Goal: Navigation & Orientation: Go to known website

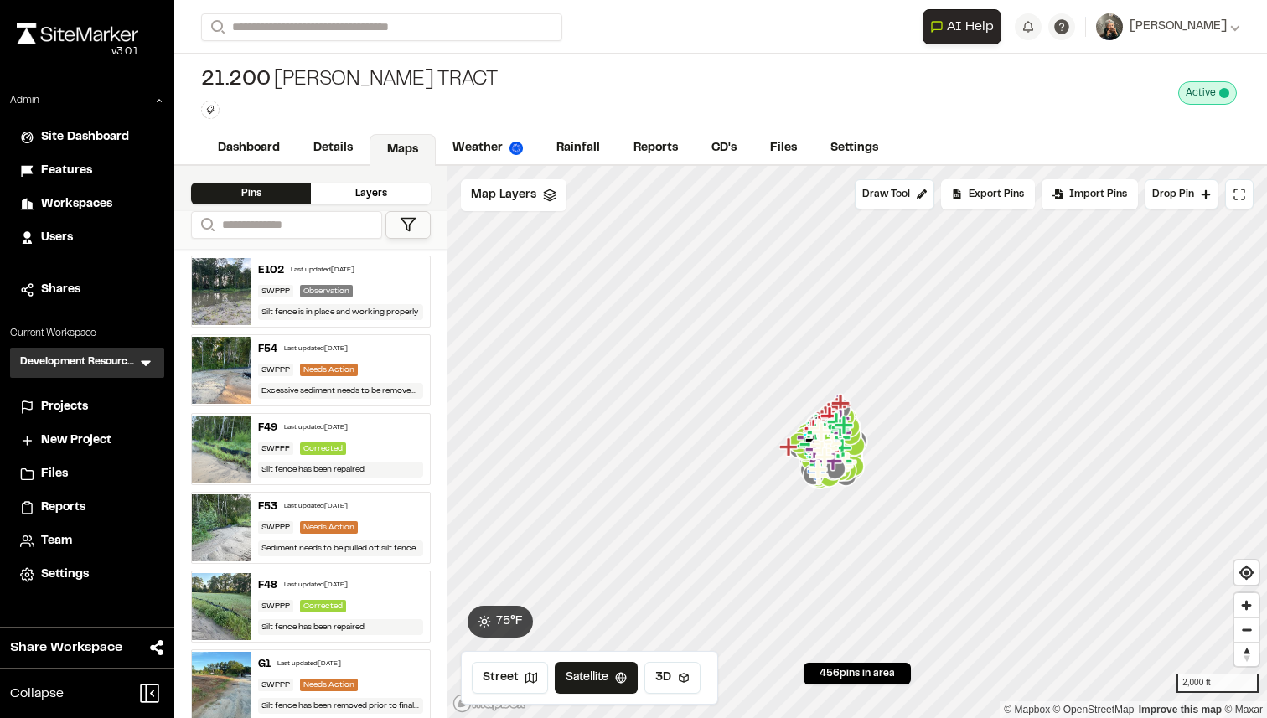
click at [66, 411] on span "Projects" at bounding box center [64, 407] width 47 height 18
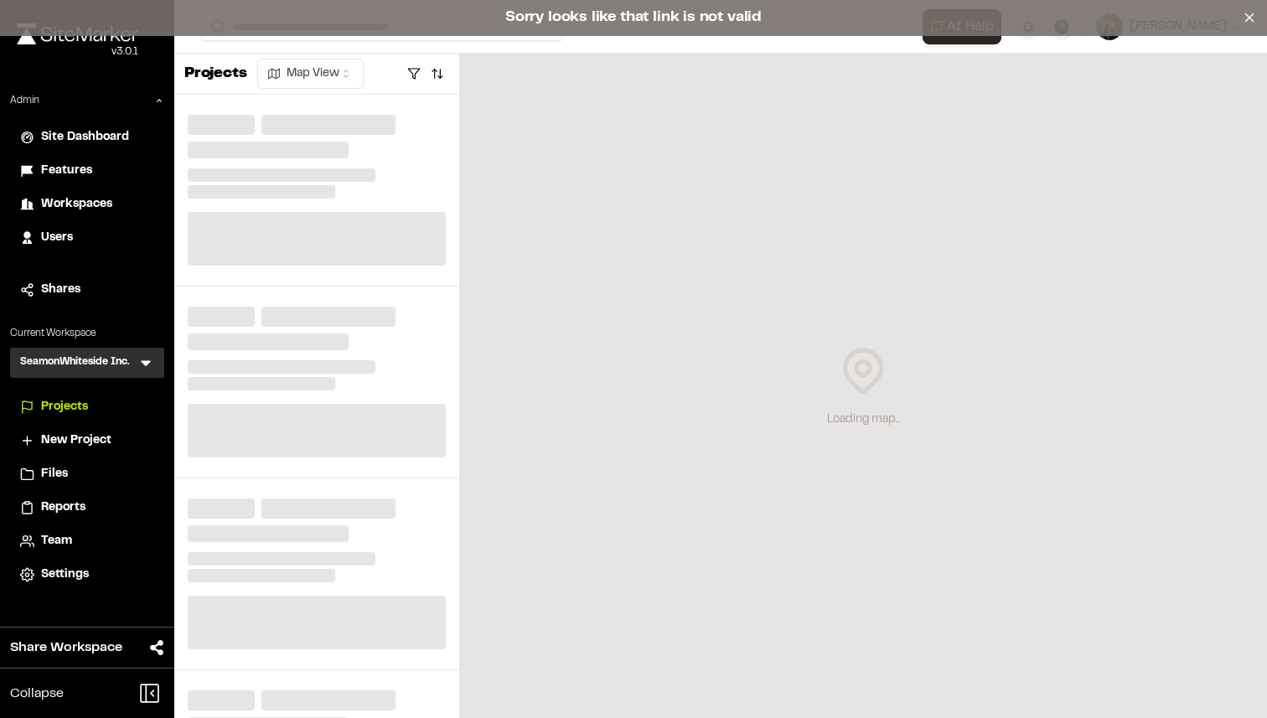
click at [689, 14] on div "Sorry looks like that link is not valid" at bounding box center [633, 18] width 1267 height 36
